Goal: Task Accomplishment & Management: Manage account settings

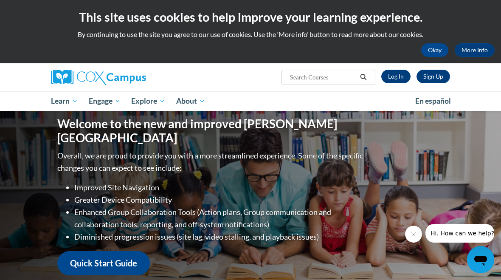
click at [396, 79] on link "Log In" at bounding box center [396, 77] width 29 height 14
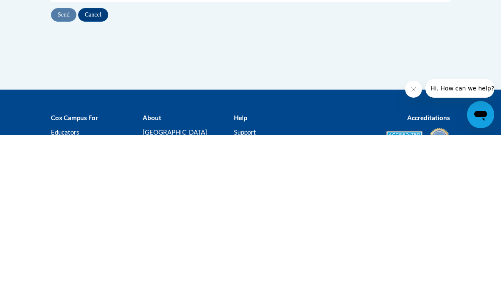
type input "[EMAIL_ADDRESS][DOMAIN_NAME]"
click button "Refresh captcha" at bounding box center [0, 0] width 0 height 0
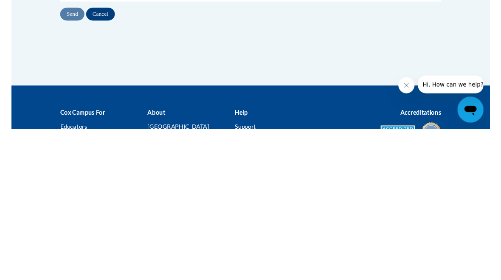
scroll to position [166, 0]
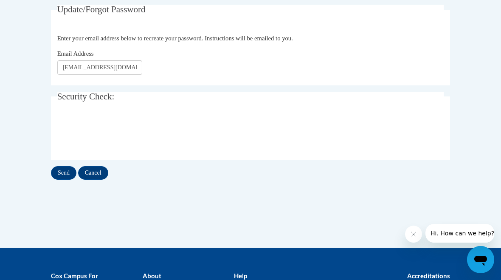
click at [63, 174] on input "Send" at bounding box center [63, 173] width 25 height 14
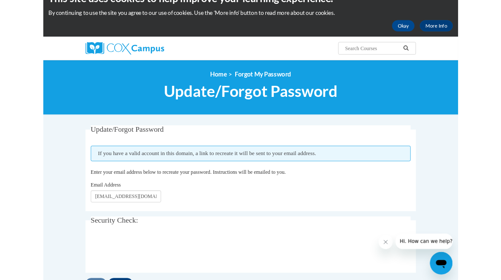
scroll to position [43, 0]
